Goal: Information Seeking & Learning: Learn about a topic

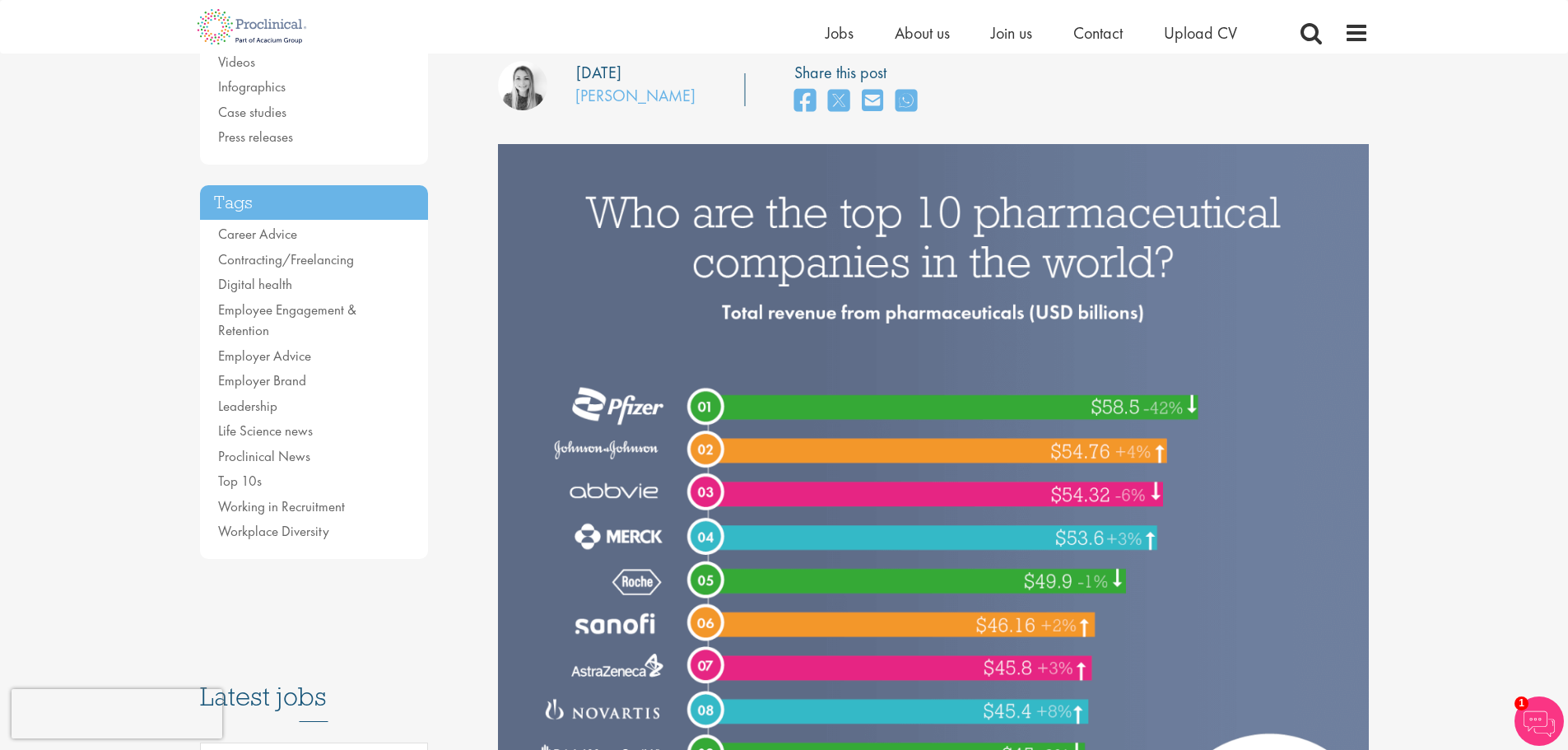
click at [578, 493] on img at bounding box center [933, 507] width 871 height 726
click at [718, 491] on img at bounding box center [933, 507] width 871 height 726
click at [1069, 489] on img at bounding box center [933, 507] width 871 height 726
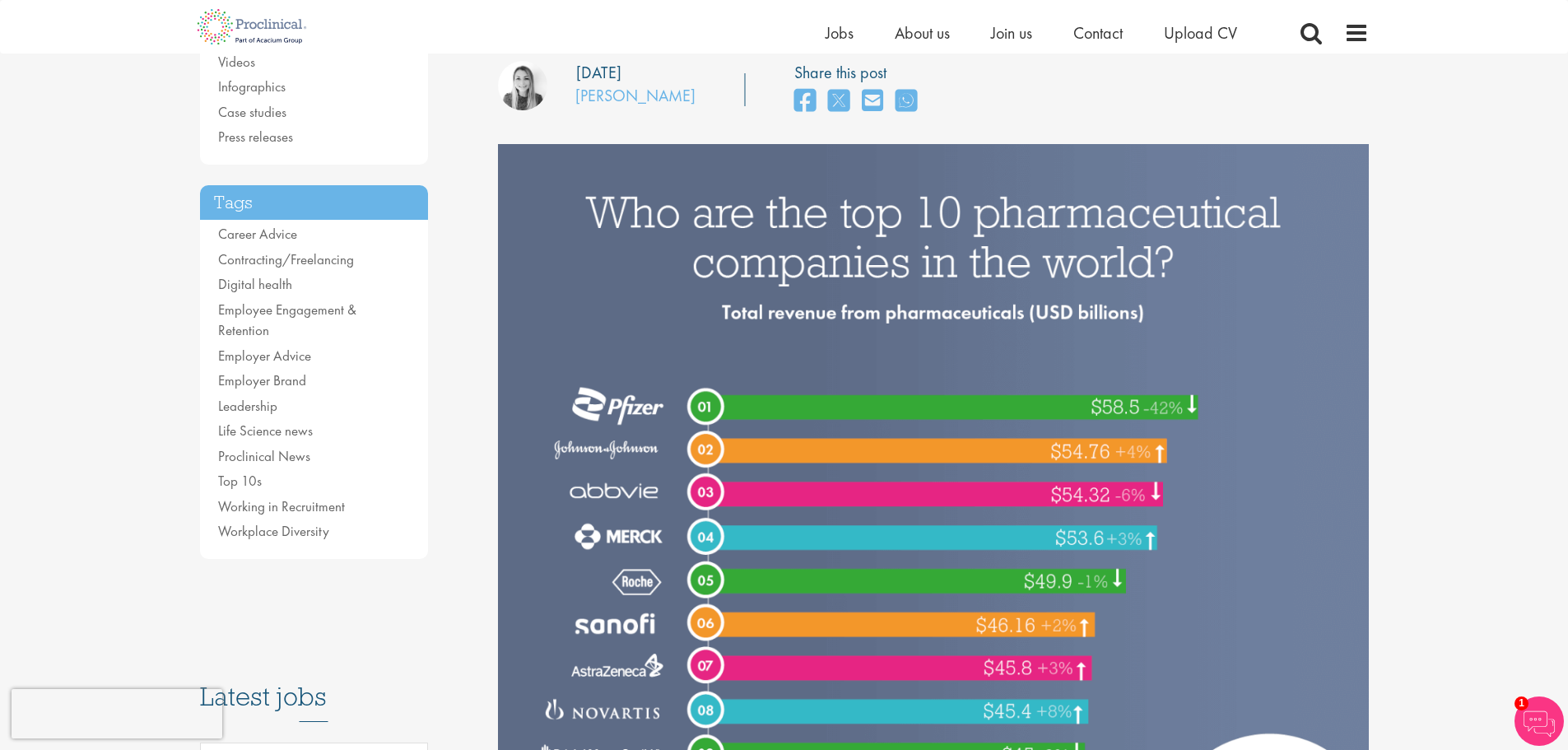
click at [633, 489] on img at bounding box center [933, 507] width 871 height 726
click at [619, 532] on img at bounding box center [933, 507] width 871 height 726
click at [649, 588] on img at bounding box center [933, 507] width 871 height 726
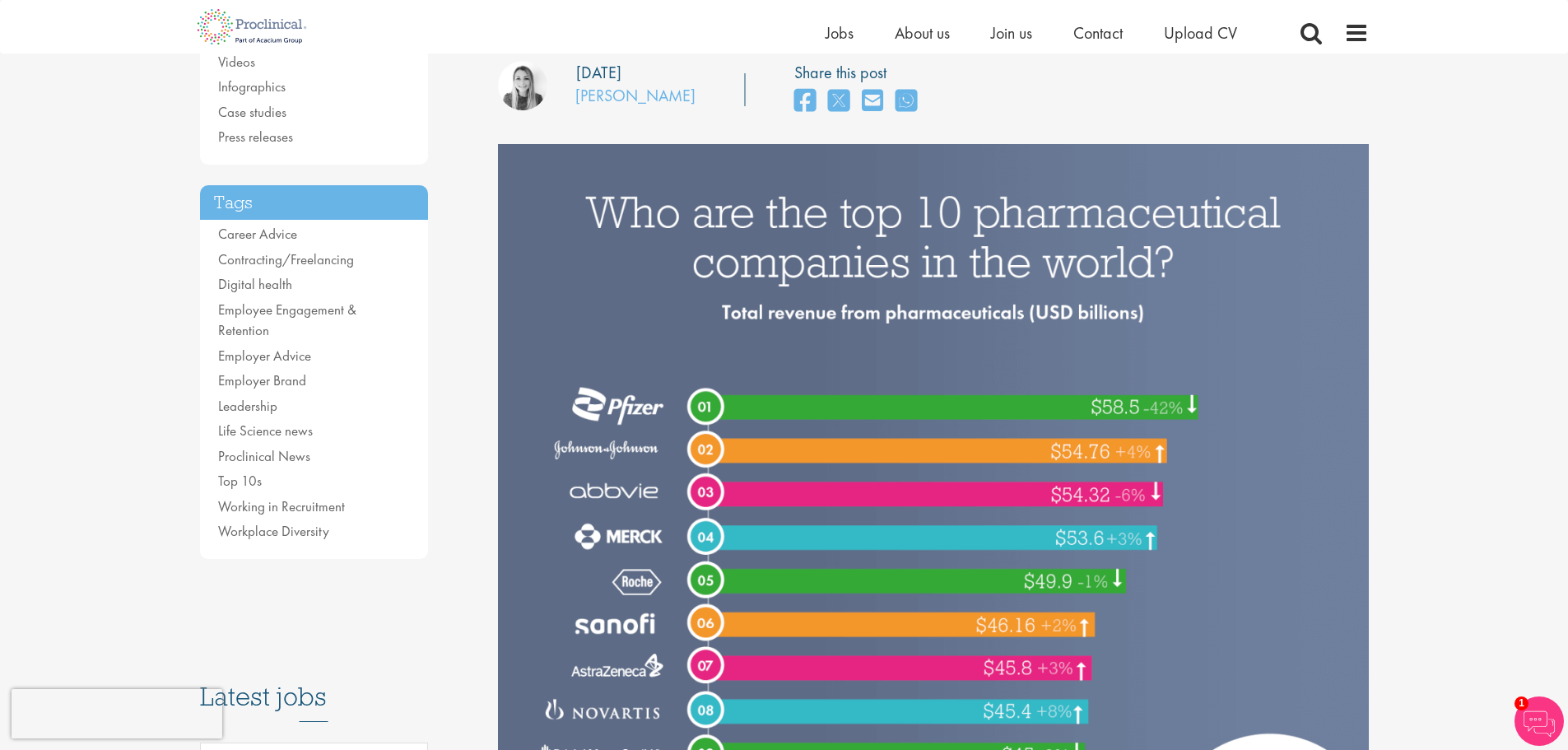
click at [649, 588] on img at bounding box center [933, 507] width 871 height 726
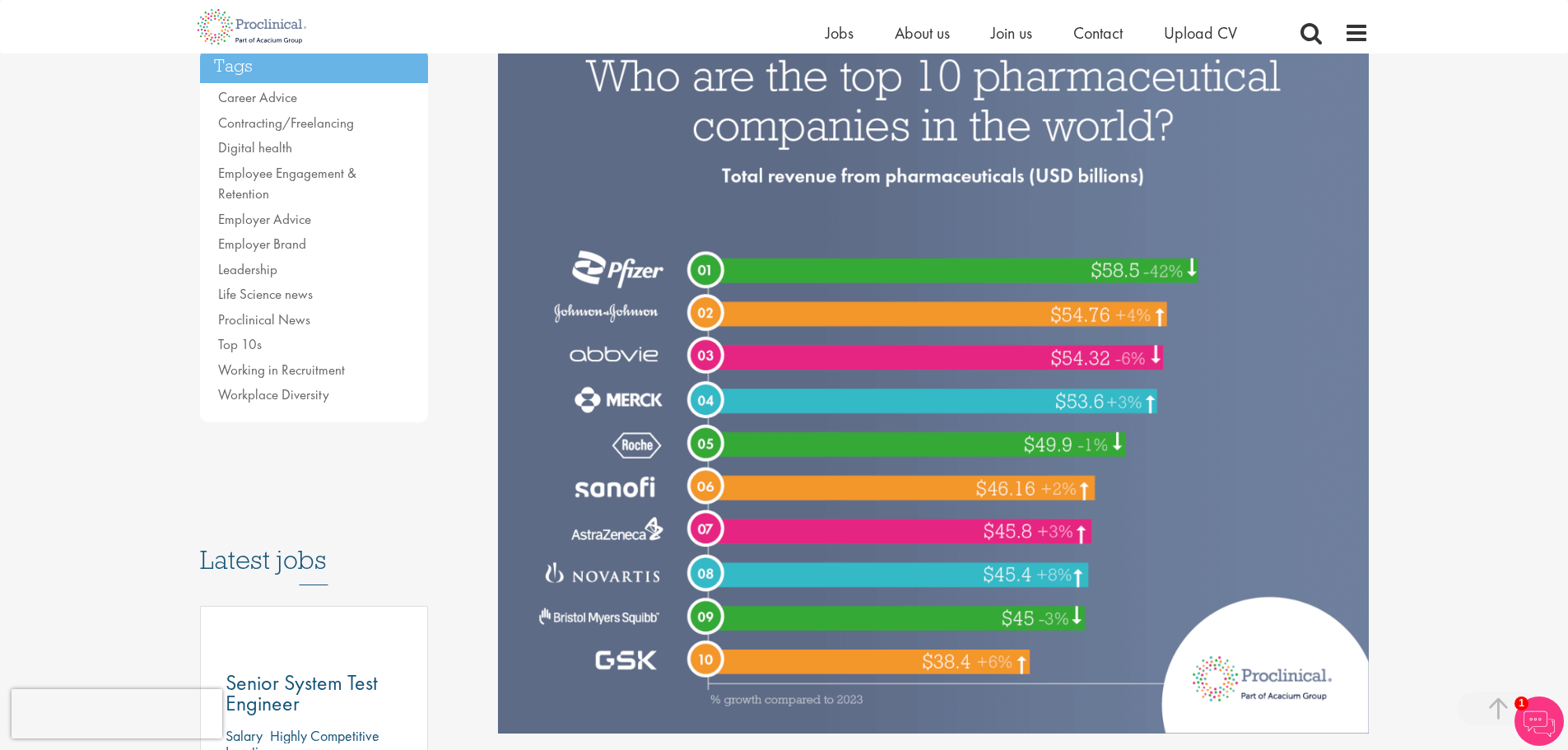
scroll to position [411, 0]
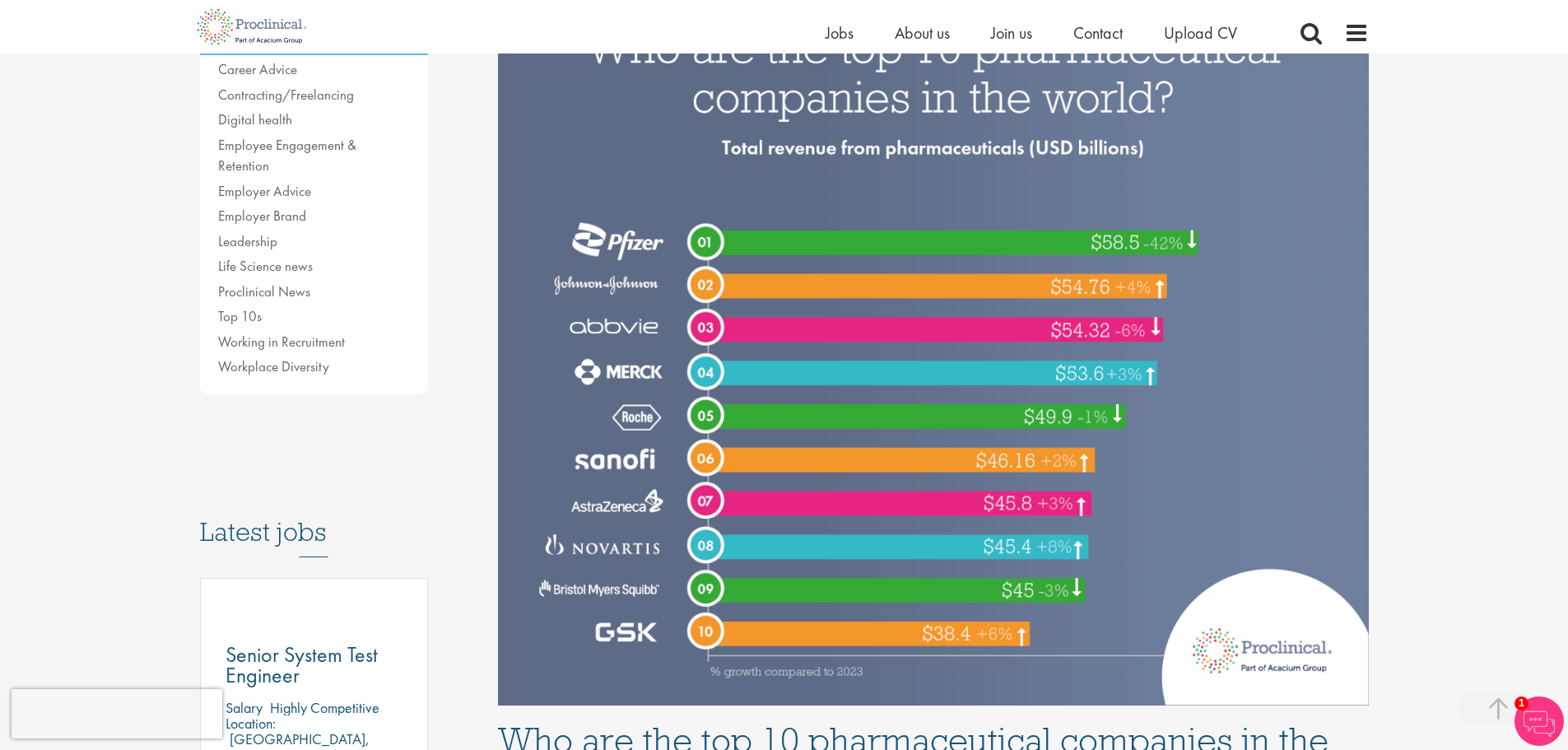
click at [630, 548] on img at bounding box center [933, 342] width 871 height 726
click at [1016, 548] on img at bounding box center [933, 342] width 871 height 726
click at [1019, 487] on img at bounding box center [933, 342] width 871 height 726
click at [653, 464] on img at bounding box center [933, 342] width 871 height 726
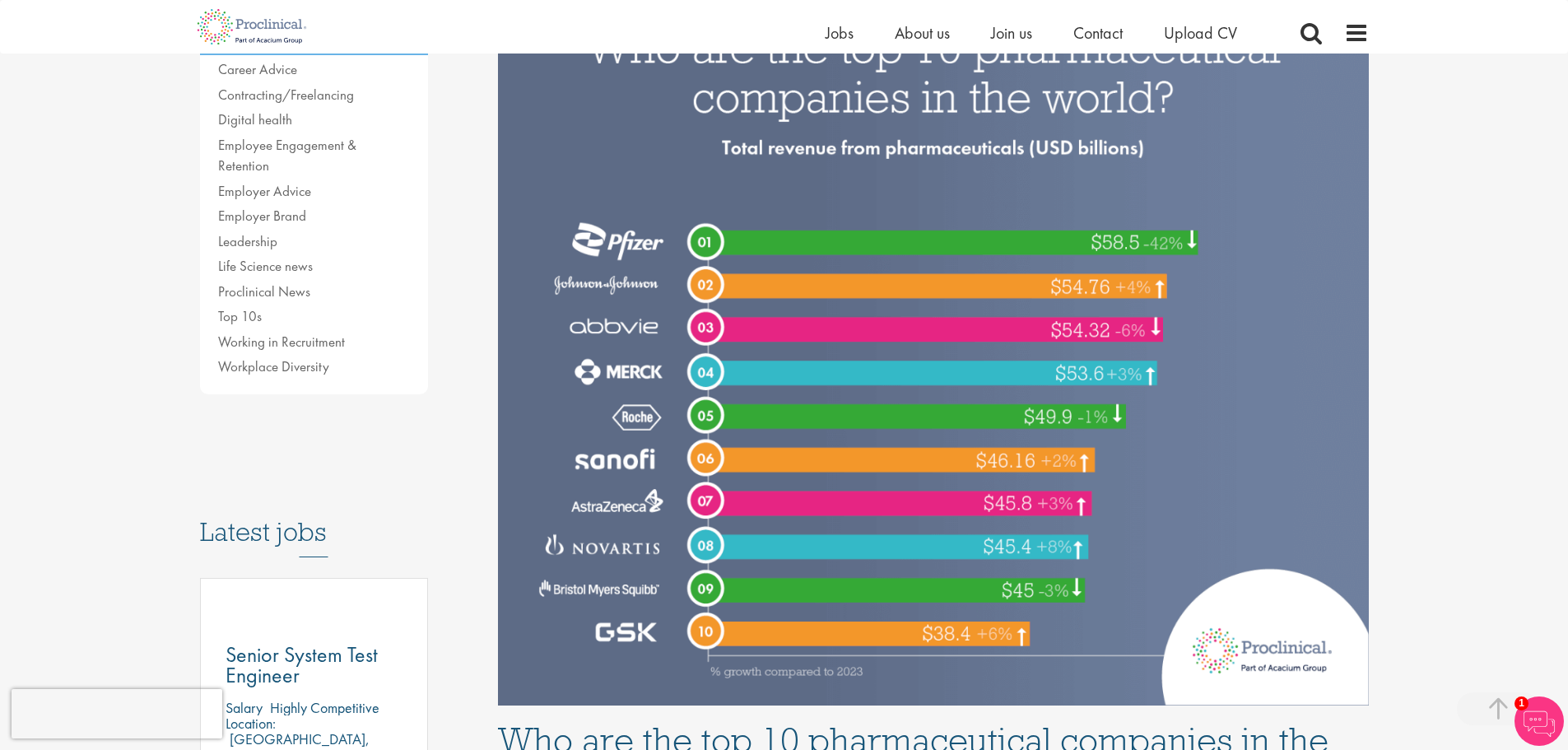
click at [992, 459] on img at bounding box center [933, 342] width 871 height 726
click at [1079, 427] on img at bounding box center [933, 342] width 871 height 726
click at [620, 545] on img at bounding box center [933, 342] width 871 height 726
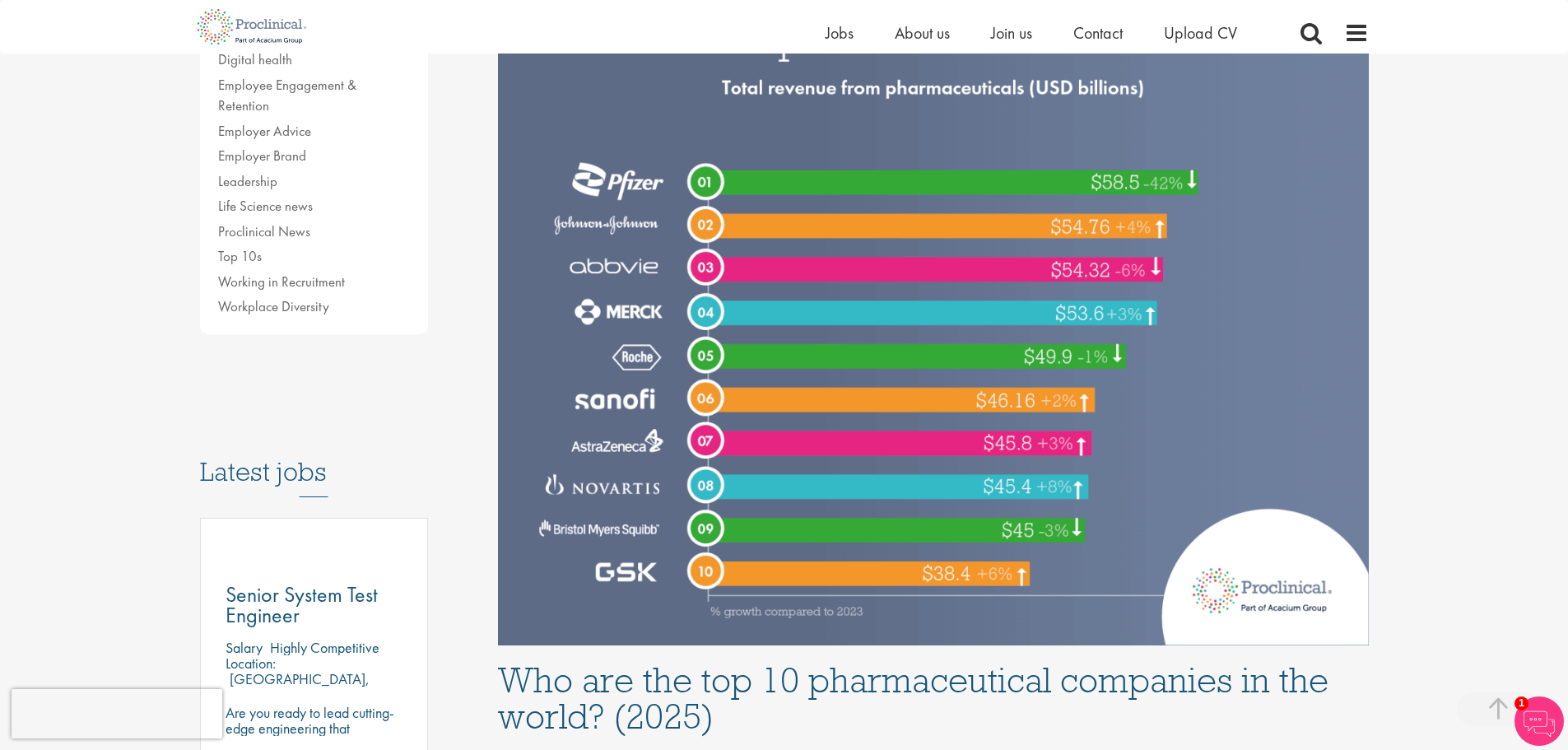
scroll to position [494, 0]
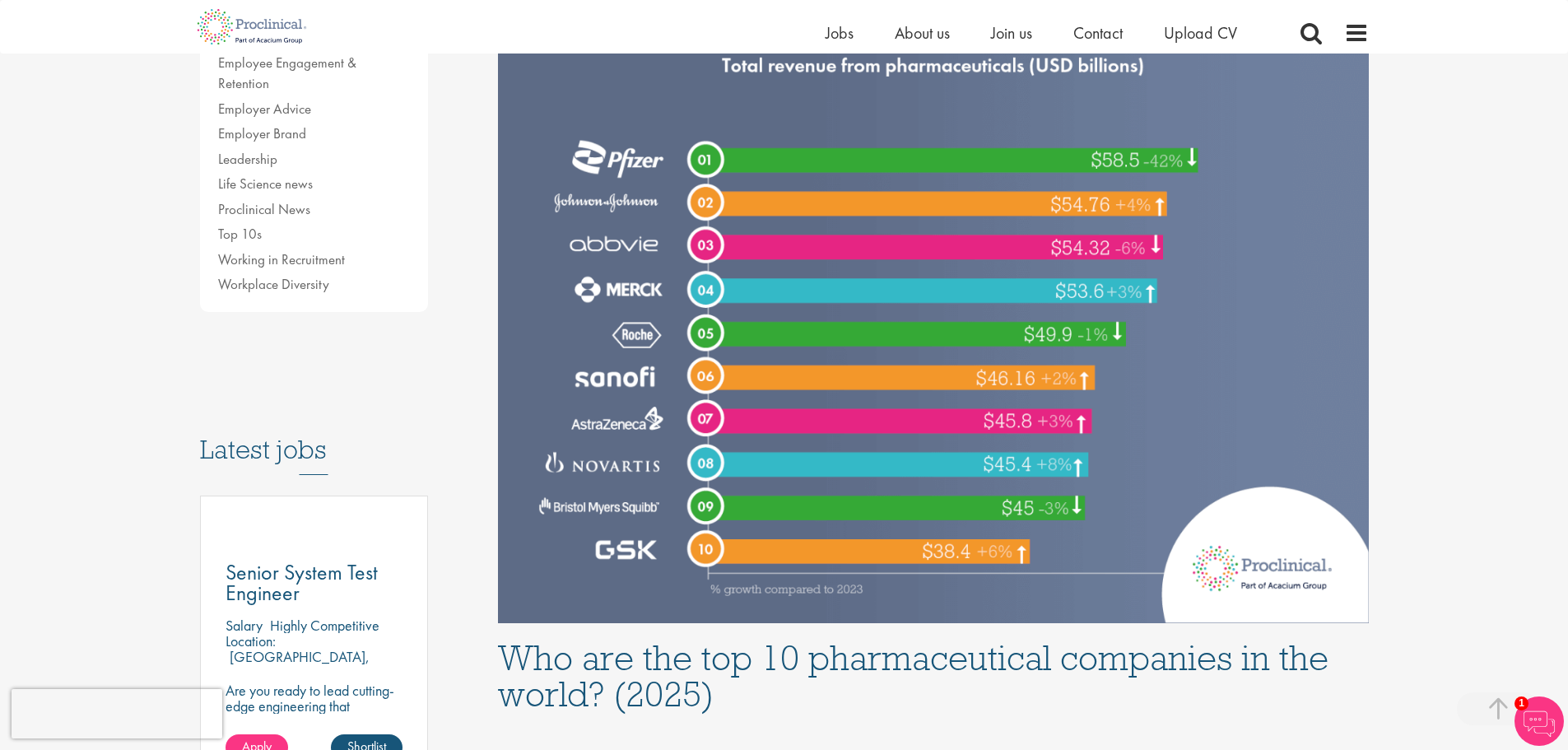
click at [652, 339] on img at bounding box center [933, 260] width 871 height 726
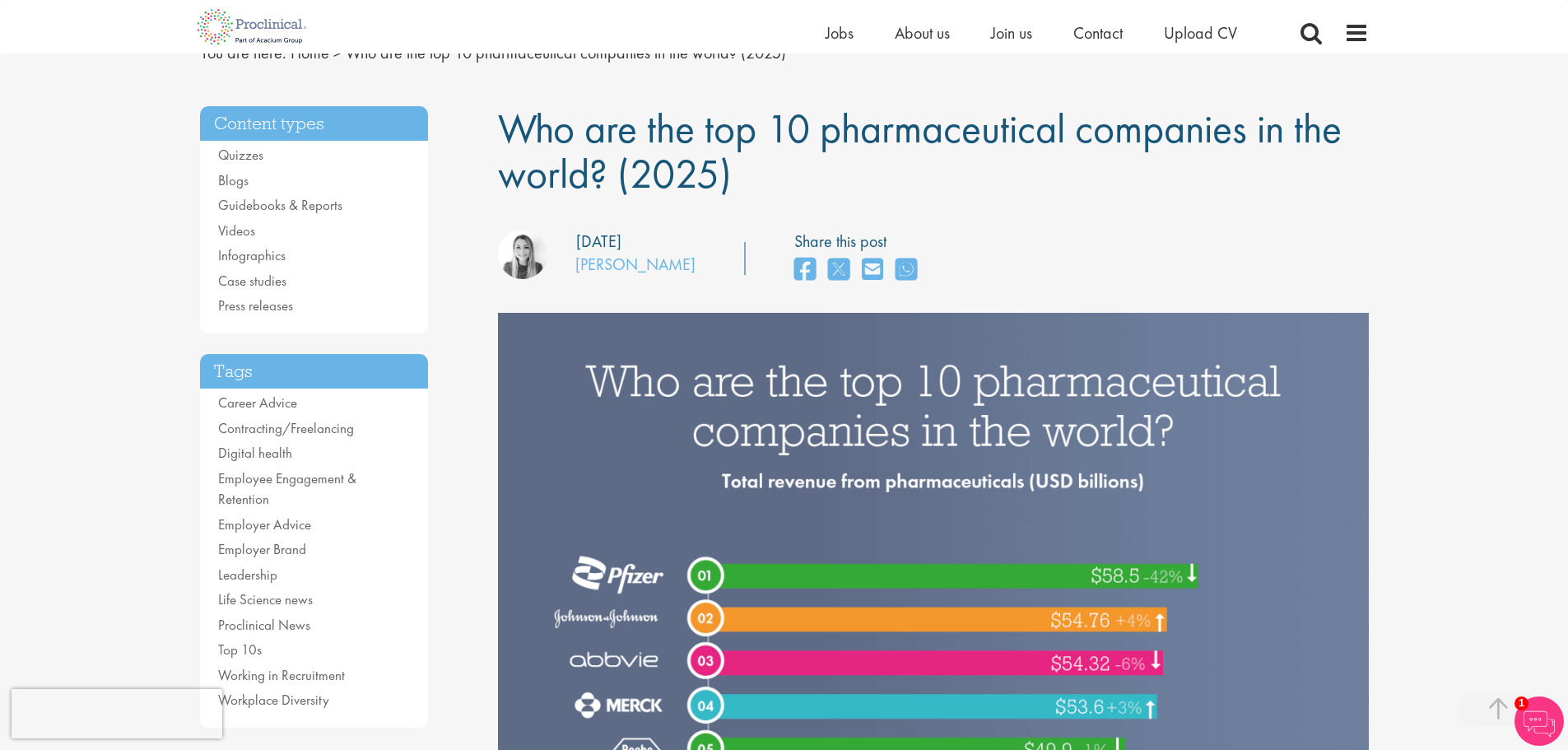
scroll to position [0, 0]
